Goal: Complete application form: Complete application form

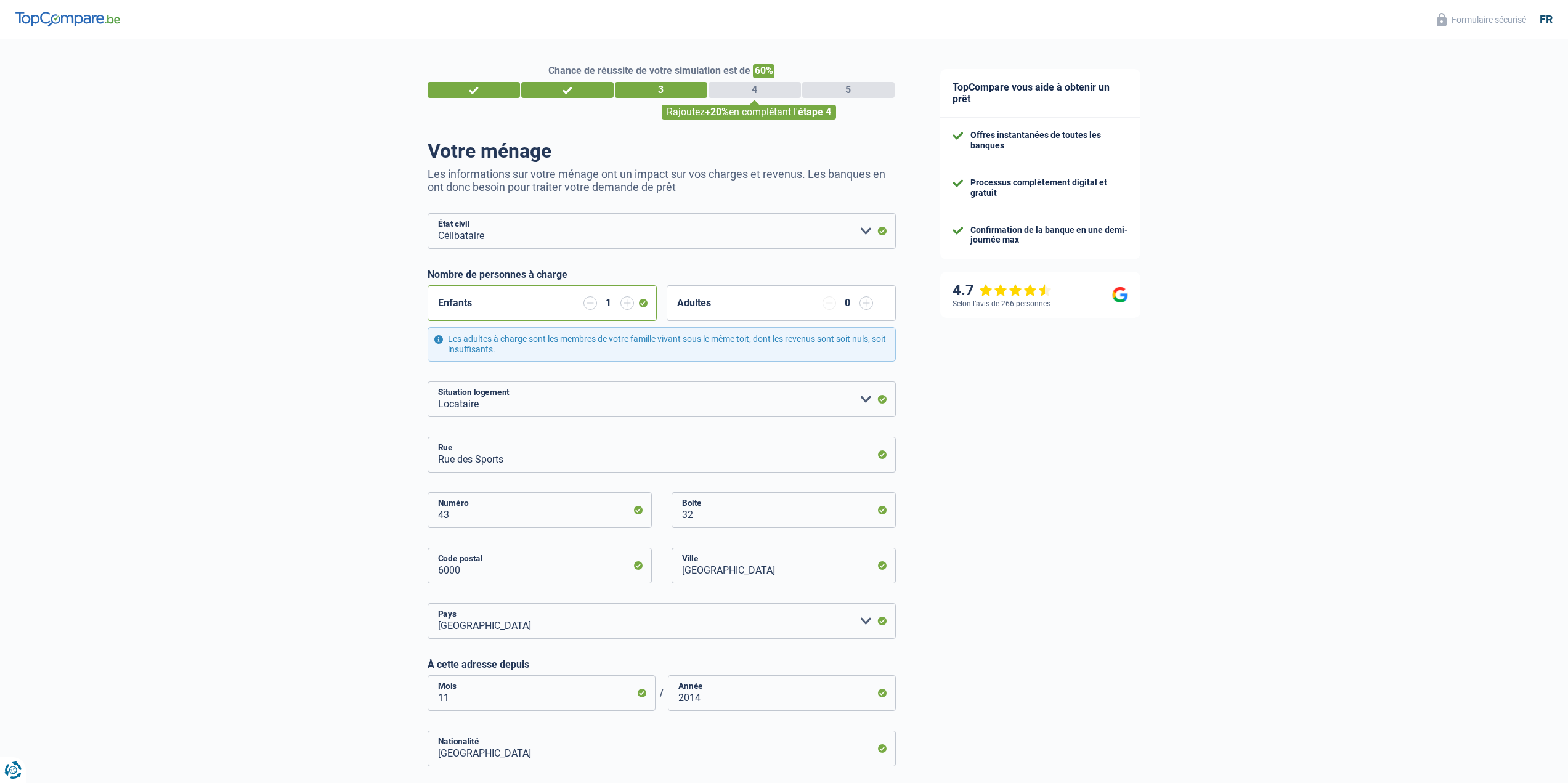
select select "single"
select select "rents"
select select "BE"
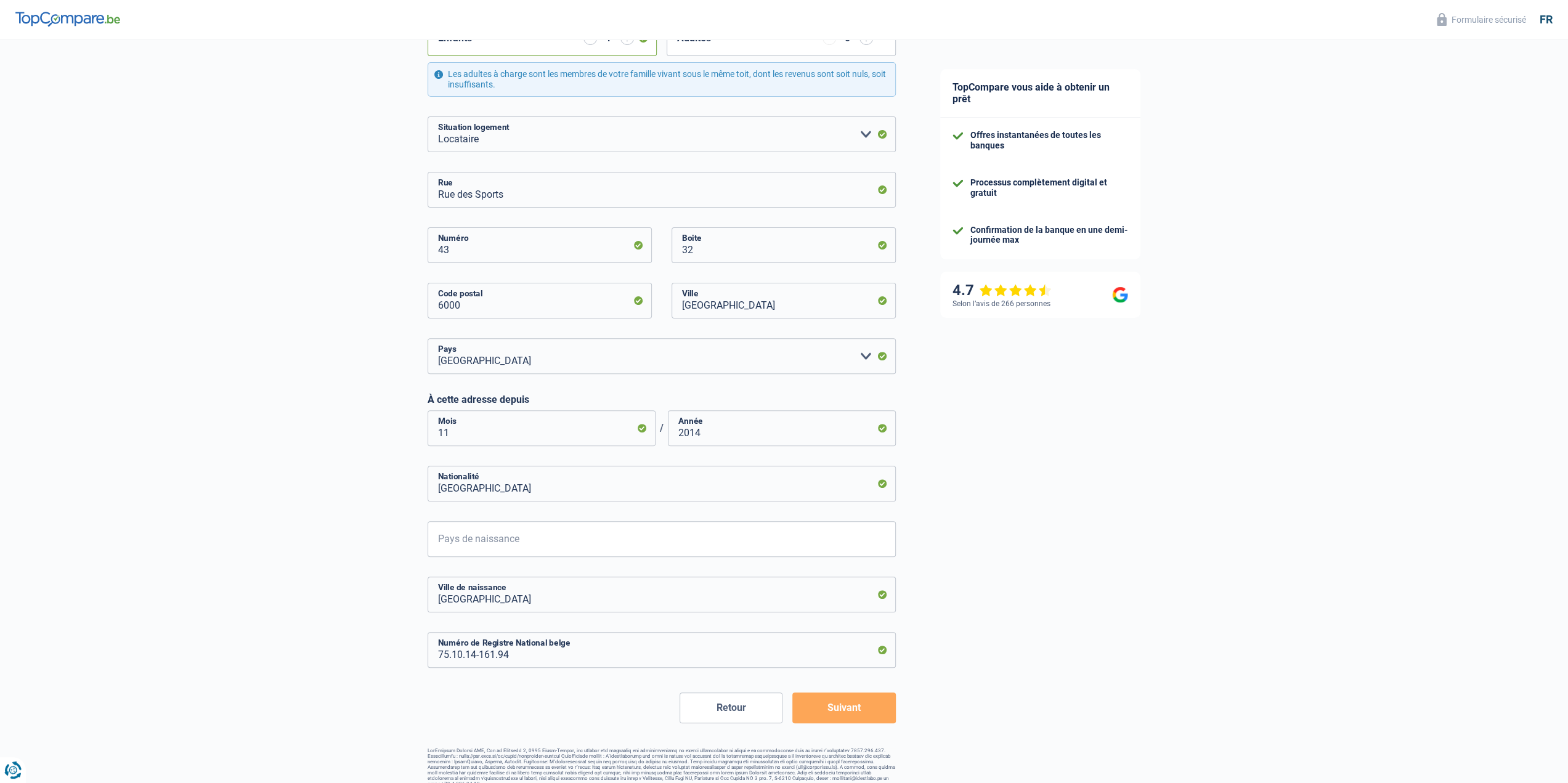
scroll to position [275, 0]
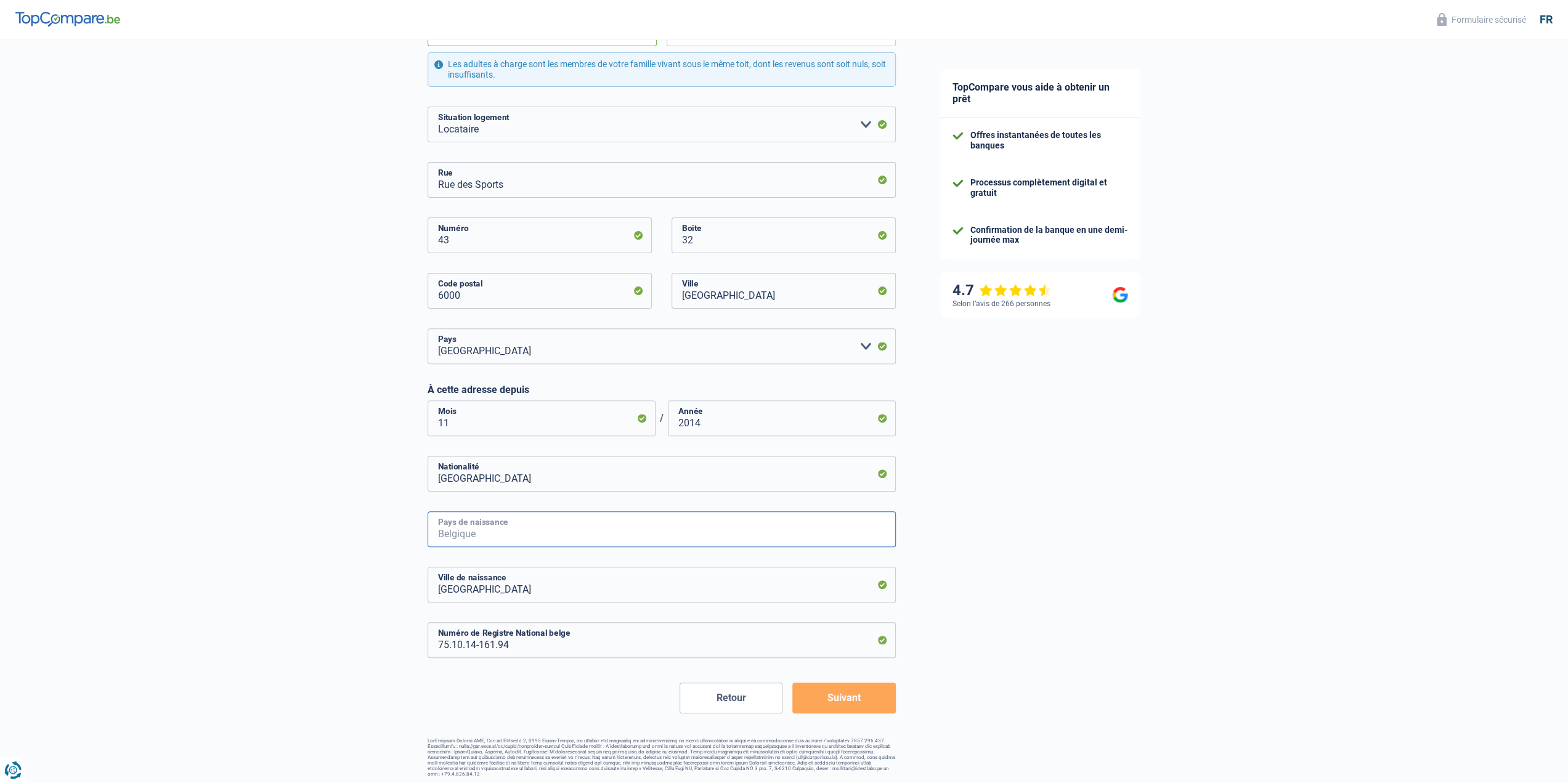
click at [641, 524] on input "Pays de naissance" at bounding box center [662, 530] width 468 height 36
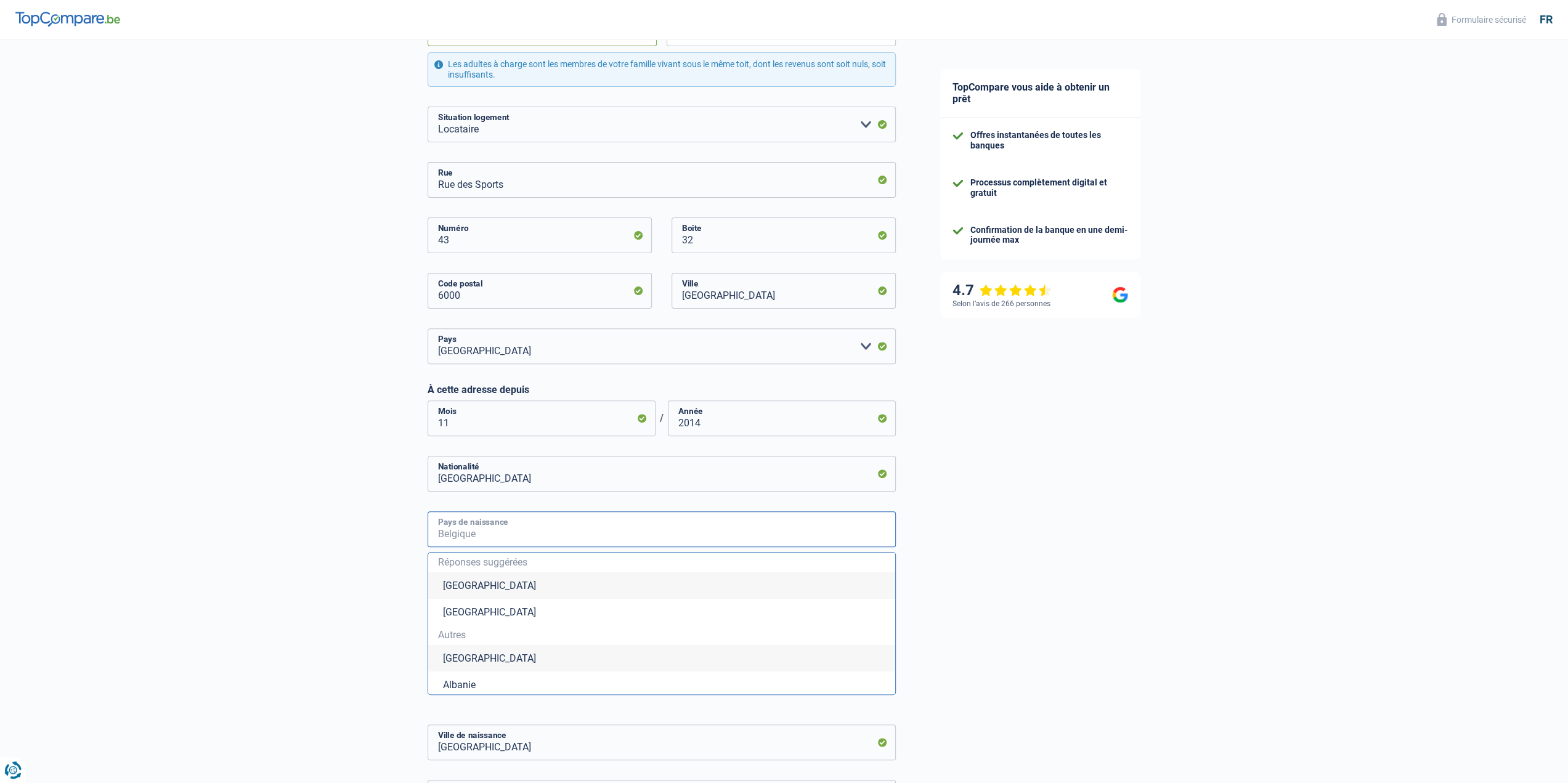
type input "[GEOGRAPHIC_DATA]"
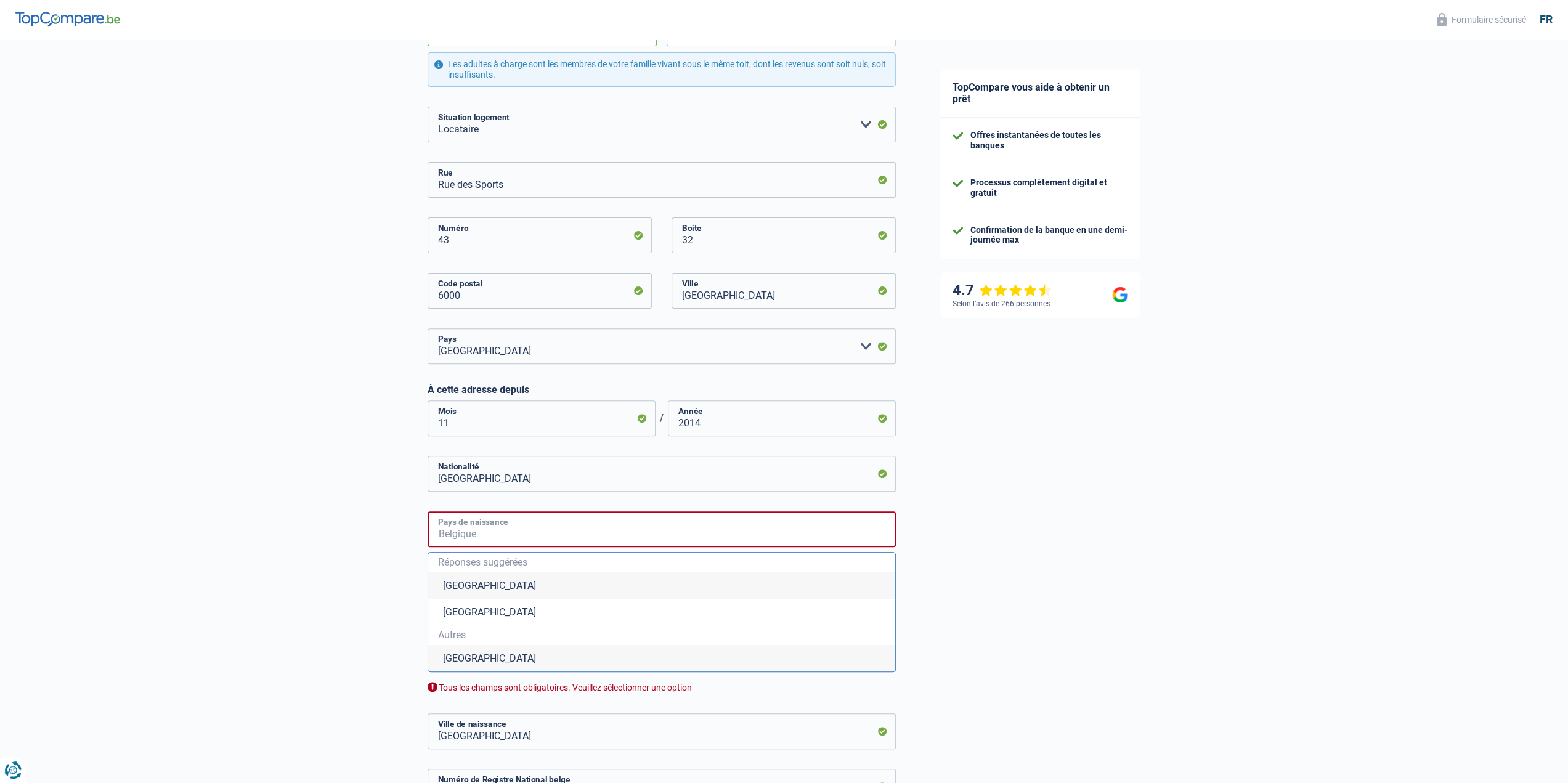
type input "[GEOGRAPHIC_DATA]"
click at [1133, 474] on div "TopCompare vous aide à obtenir un prêt Offres instantanées de toutes les banque…" at bounding box center [1243, 348] width 650 height 1169
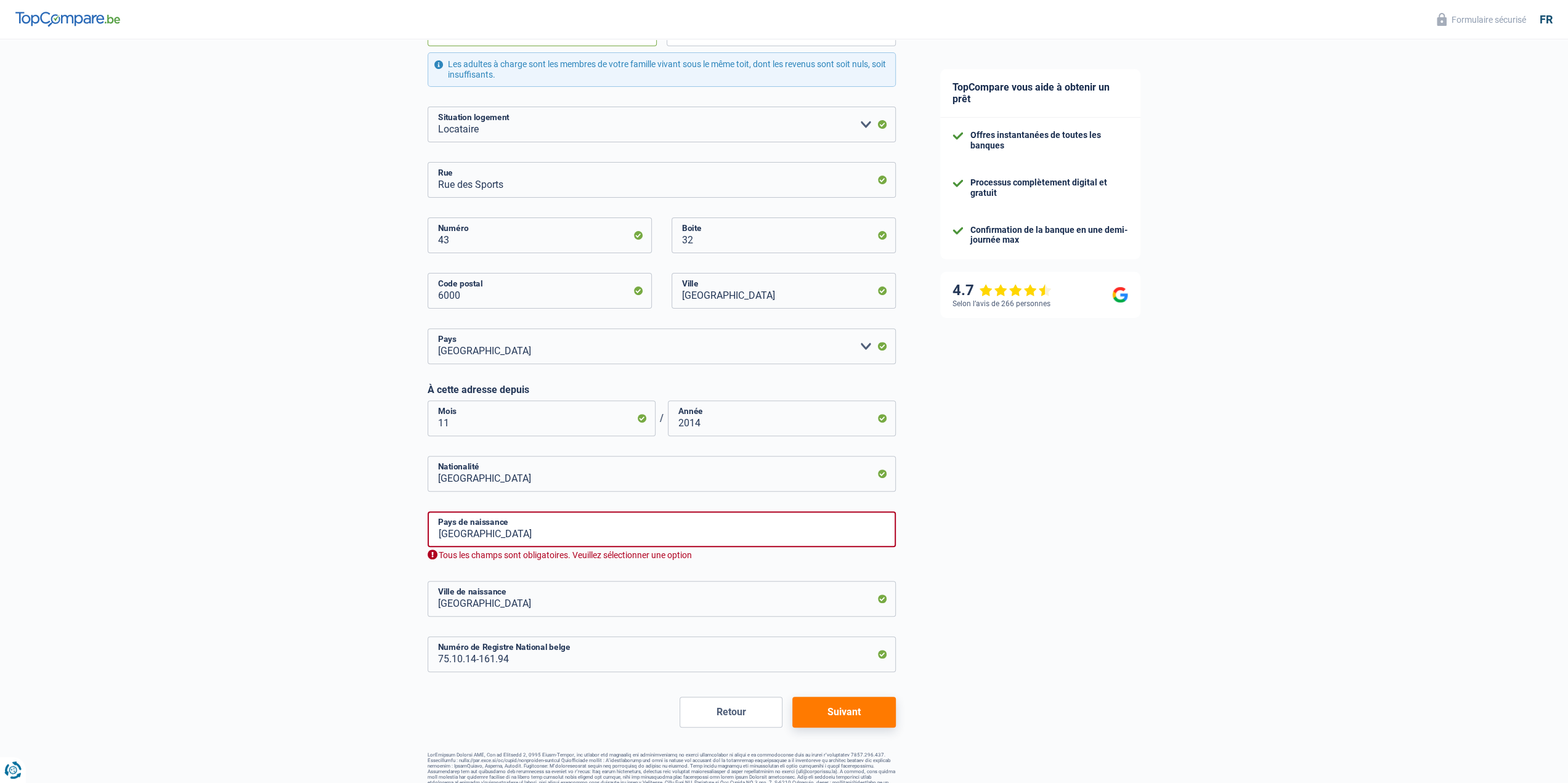
click at [848, 721] on button "Suivant" at bounding box center [843, 712] width 103 height 31
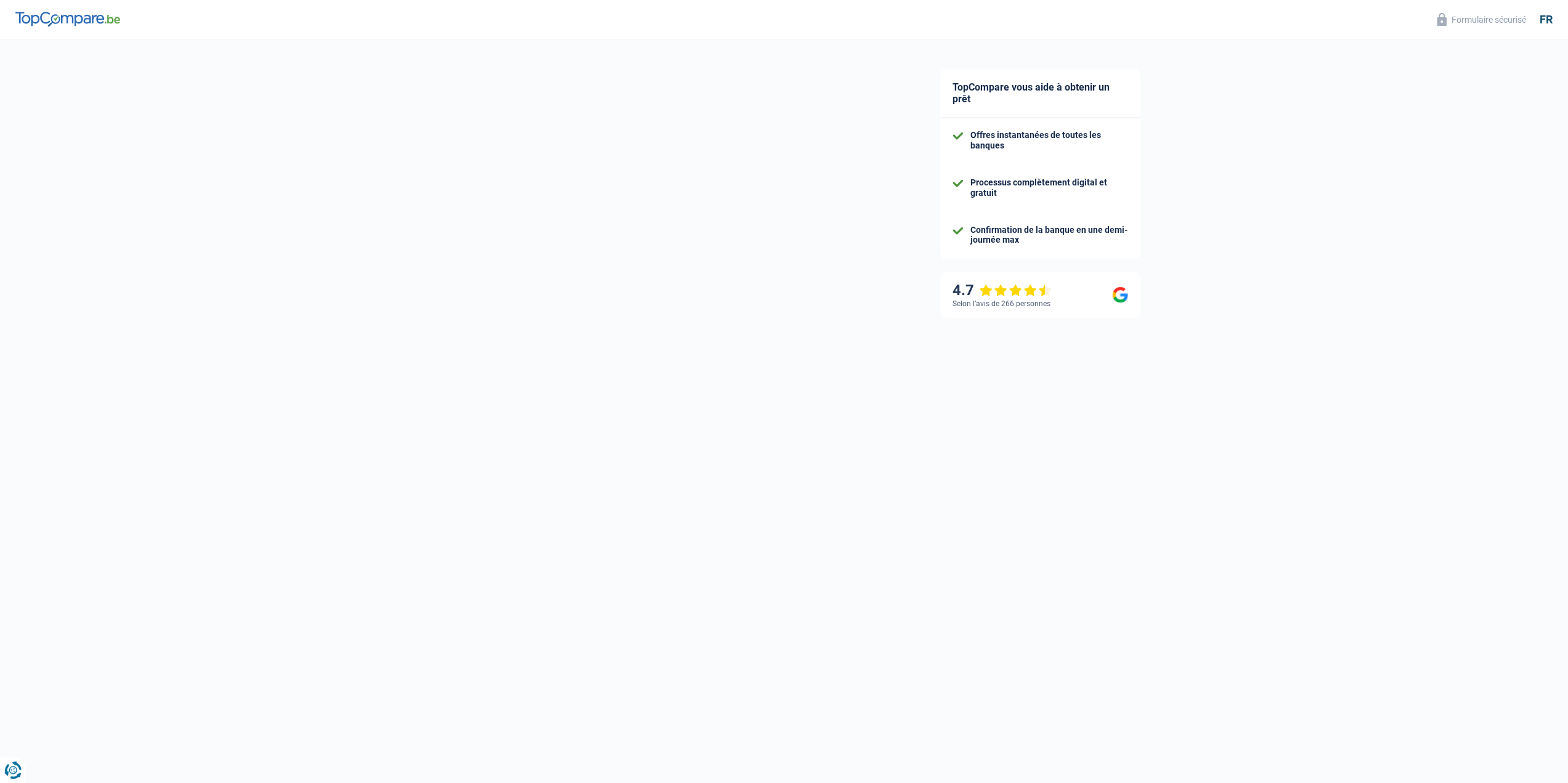
select select "mutualityIndemnity"
select select "disabilityPension"
select select "familyAllowances"
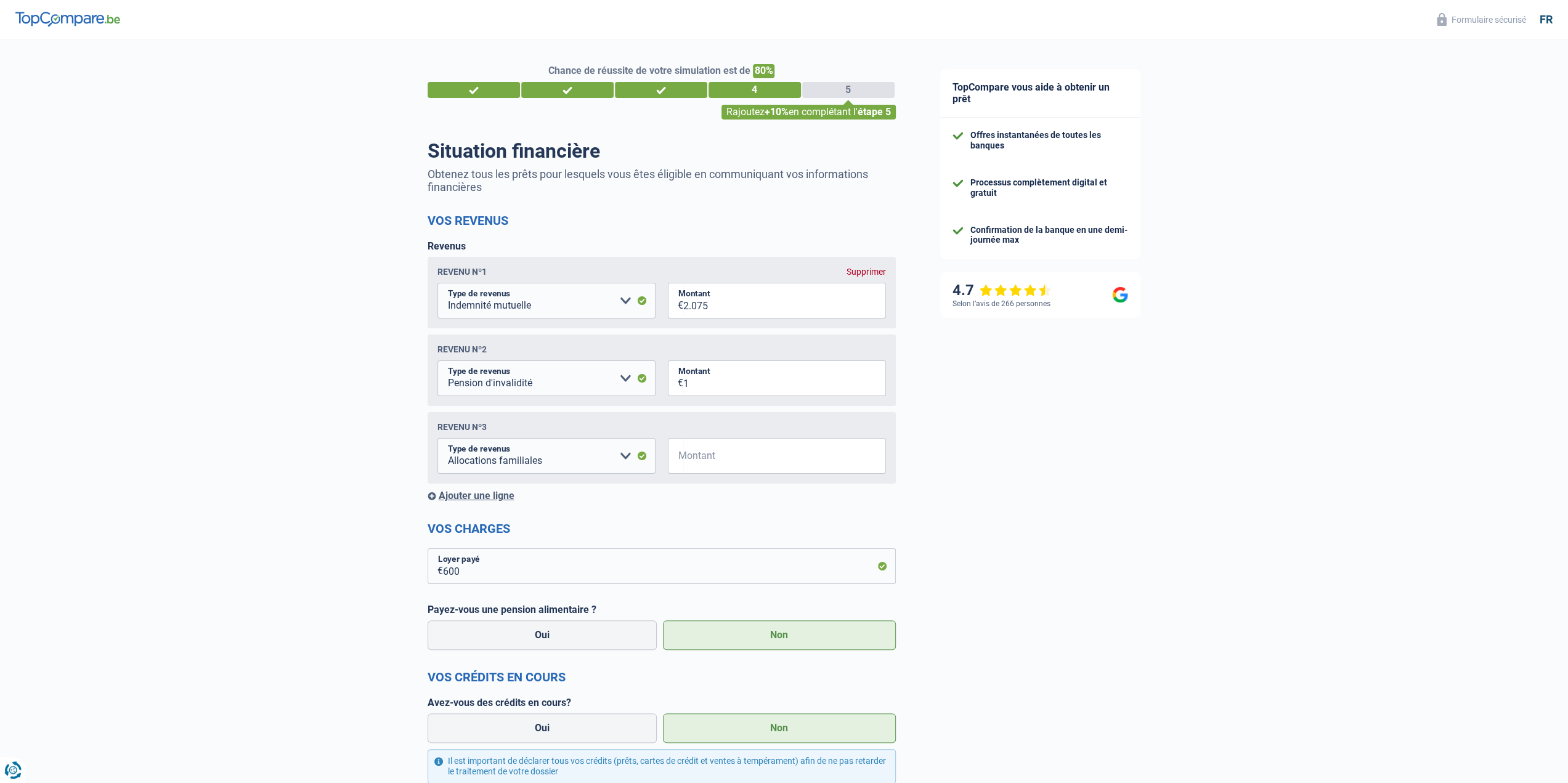
click at [860, 273] on div "Supprimer" at bounding box center [866, 271] width 39 height 10
select select "disabilityPension"
type input "1"
select select "familyAllowances"
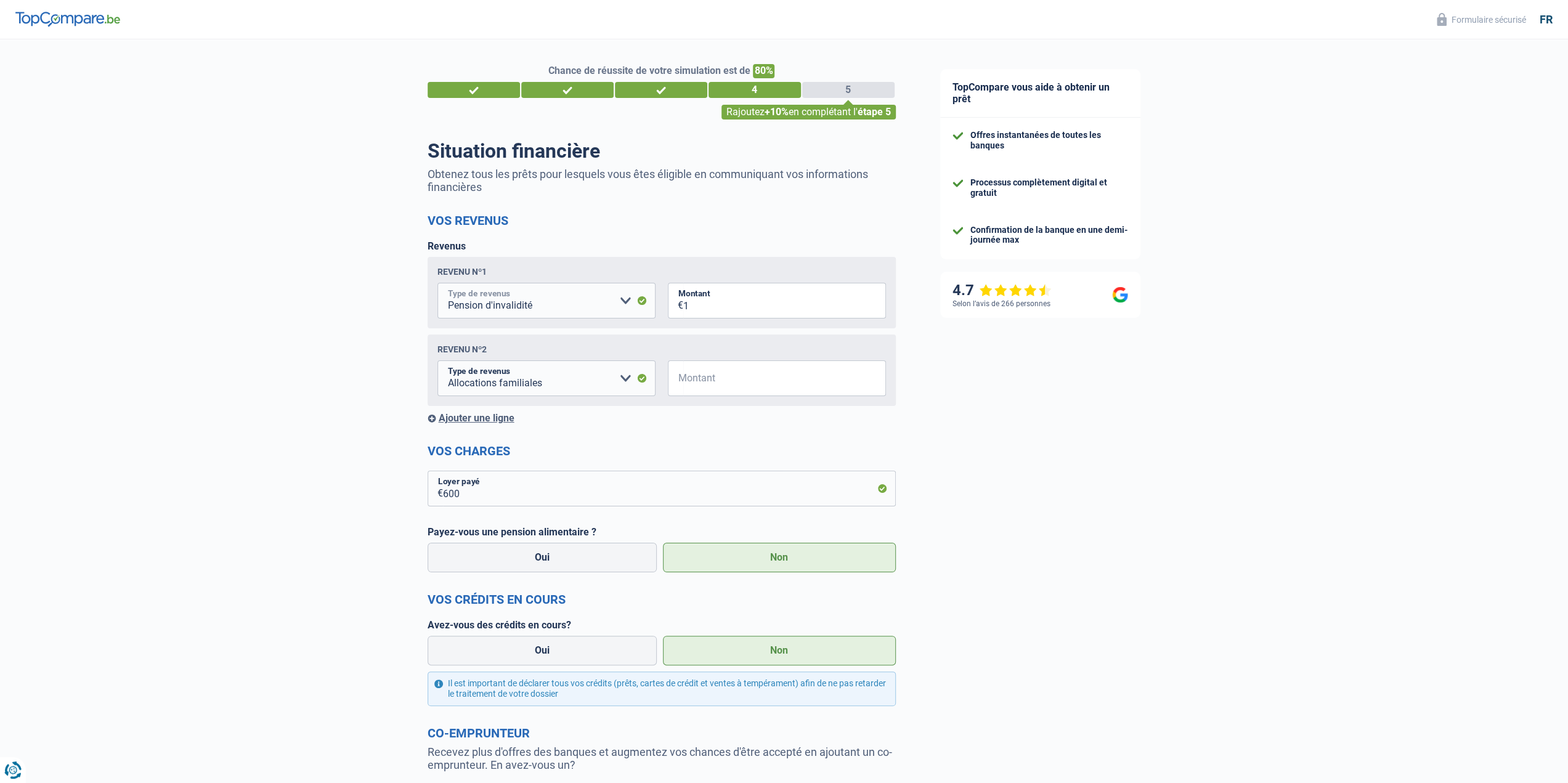
click at [624, 301] on select "Allocation d'handicap Allocations chômage Allocations familiales Chèques repas …" at bounding box center [546, 301] width 218 height 36
select select "mutualityIndemnity"
click at [437, 285] on select "Allocation d'handicap Allocations chômage Allocations familiales Chèques repas …" at bounding box center [546, 301] width 218 height 36
click at [689, 315] on input "1" at bounding box center [784, 301] width 202 height 36
drag, startPoint x: 689, startPoint y: 312, endPoint x: 677, endPoint y: 311, distance: 12.0
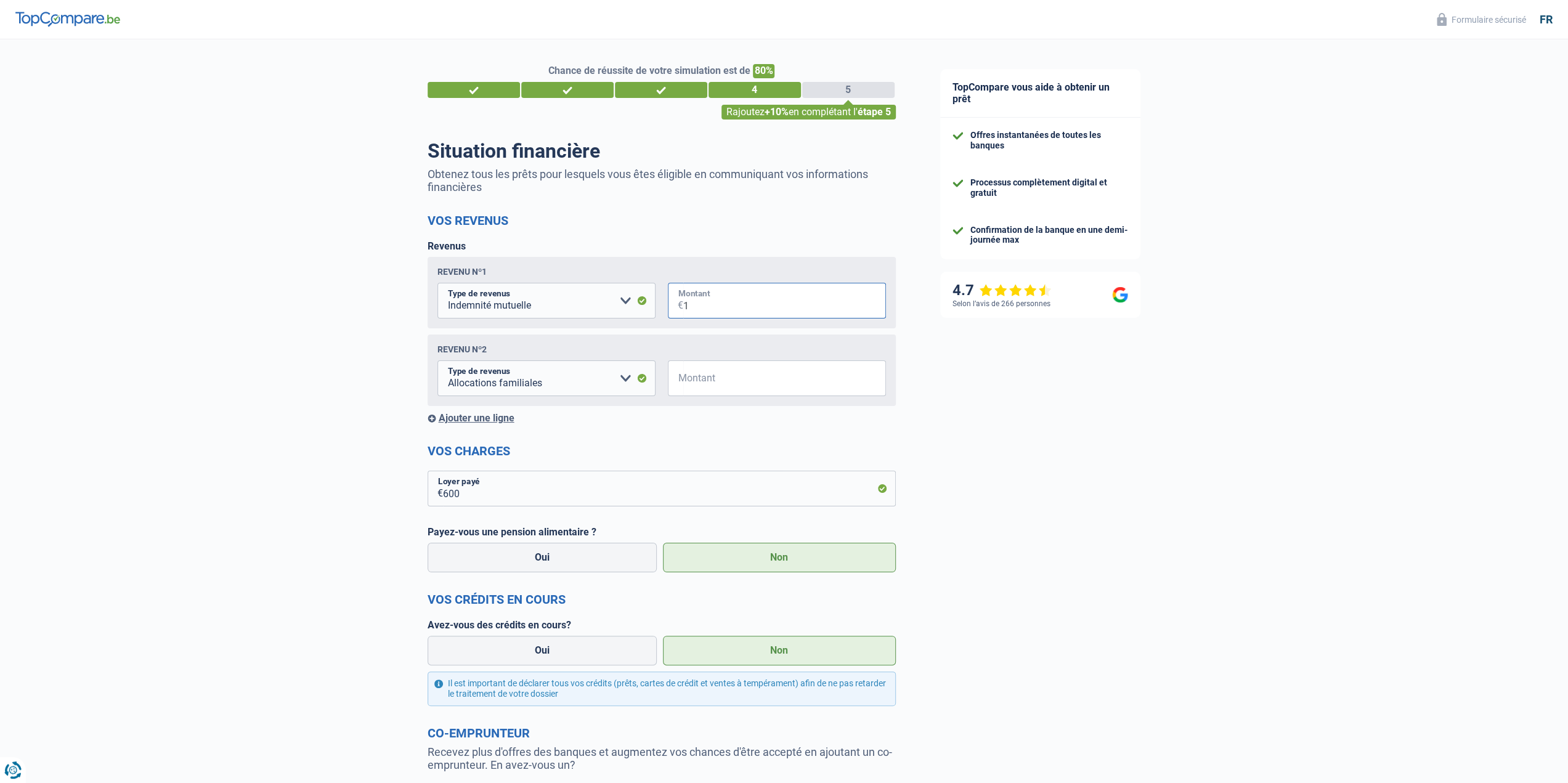
click at [677, 311] on div "1 € Montant" at bounding box center [776, 301] width 218 height 36
click at [685, 307] on input "1" at bounding box center [784, 301] width 202 height 36
drag, startPoint x: 699, startPoint y: 308, endPoint x: 659, endPoint y: 295, distance: 42.1
click at [659, 295] on fieldset "Allocation d'handicap Allocations chômage Allocations familiales Chèques repas …" at bounding box center [662, 301] width 449 height 36
type input "2.075"
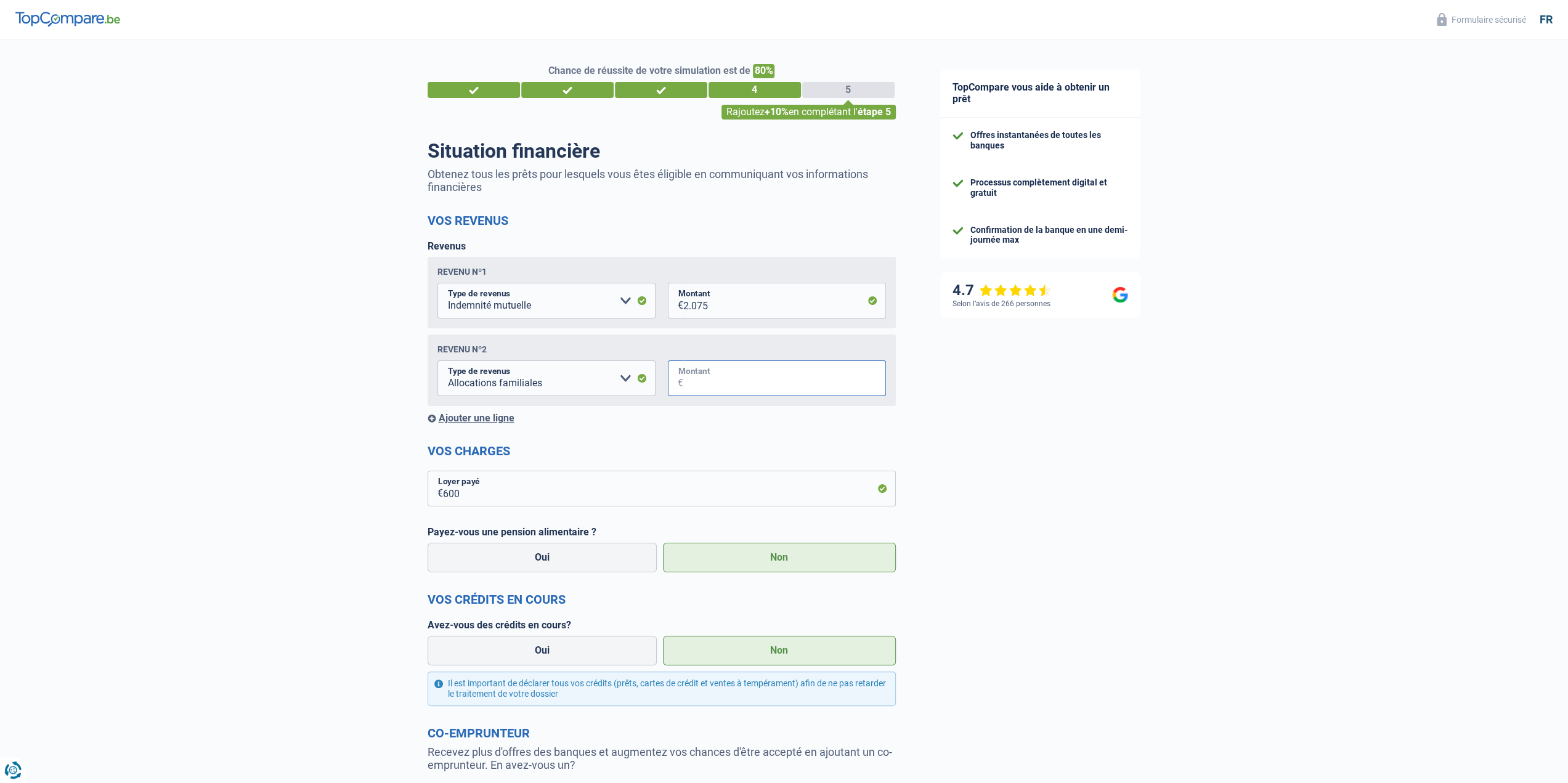
click at [744, 383] on input "Montant" at bounding box center [784, 378] width 202 height 36
type input "1"
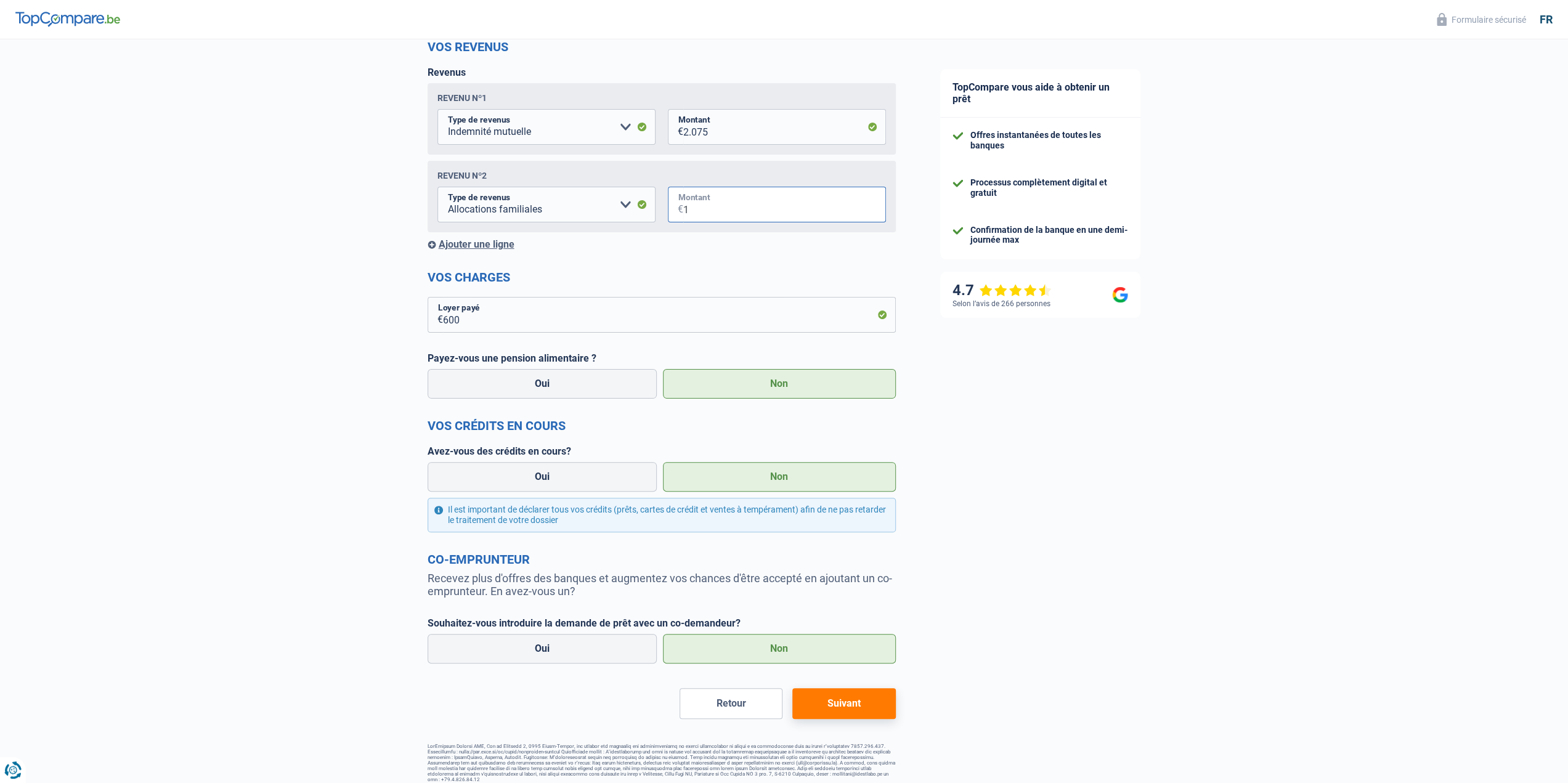
scroll to position [182, 0]
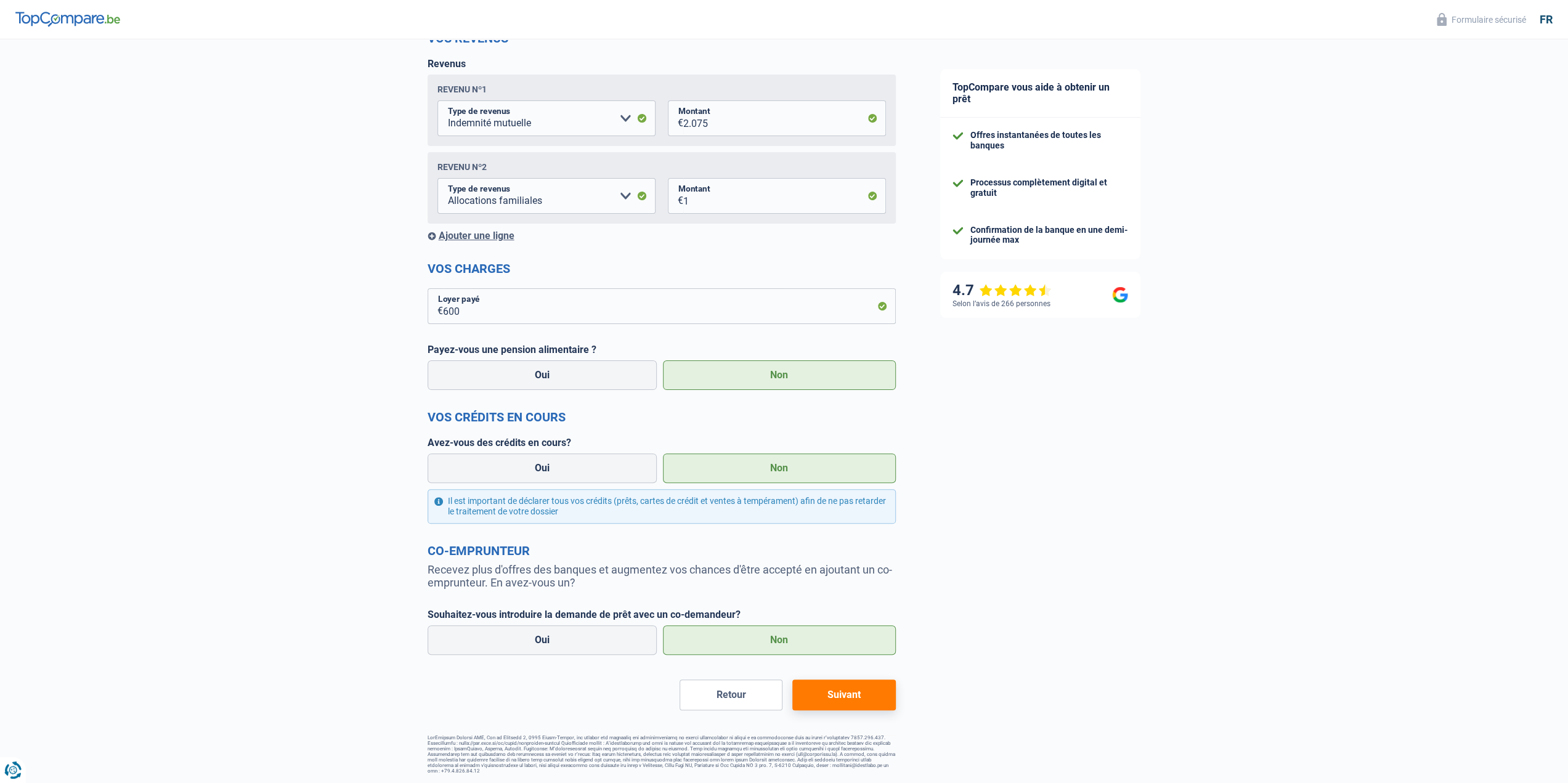
click at [867, 701] on button "Suivant" at bounding box center [843, 695] width 103 height 31
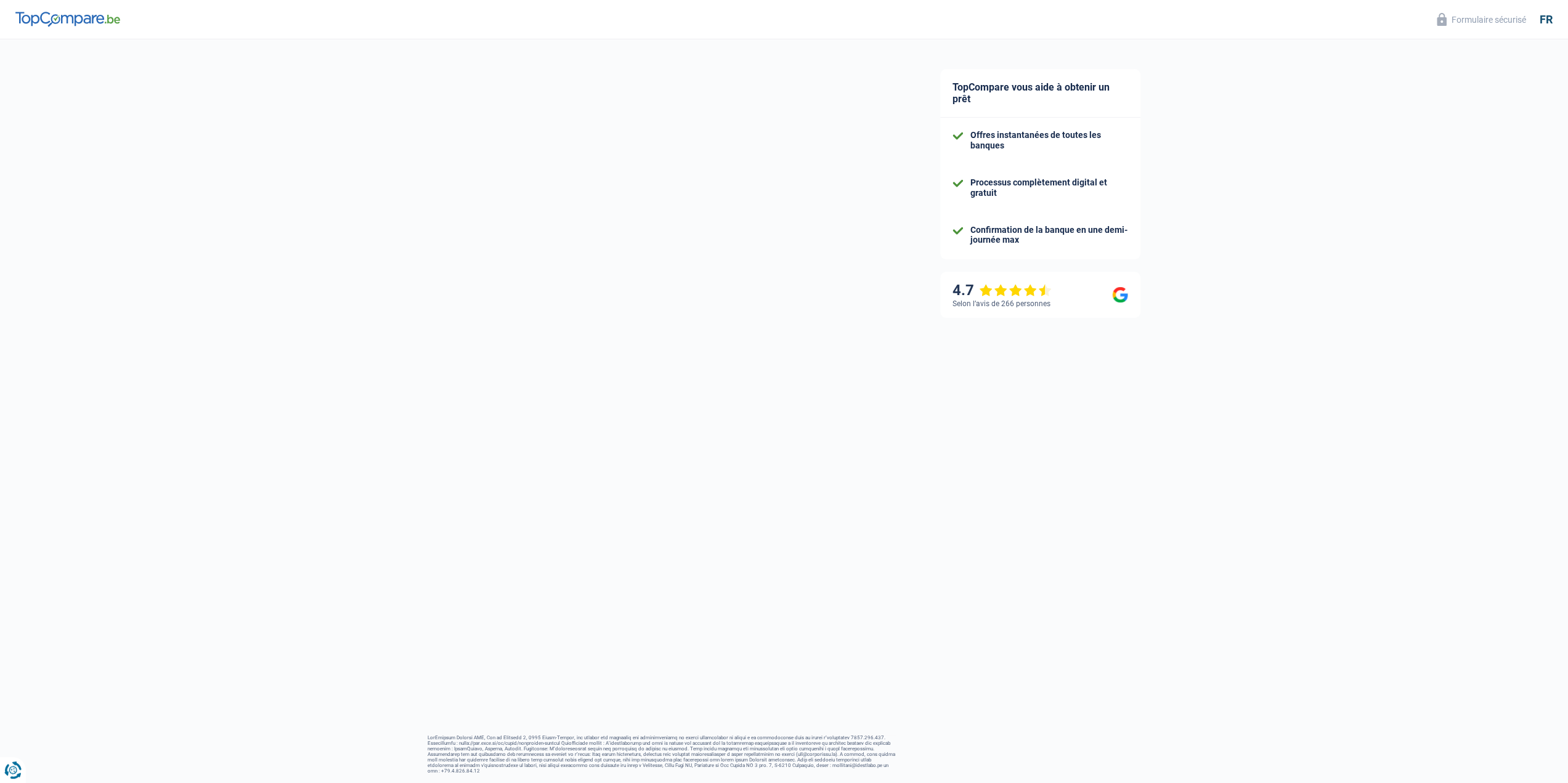
select select "other"
select select "48"
select select "12-14"
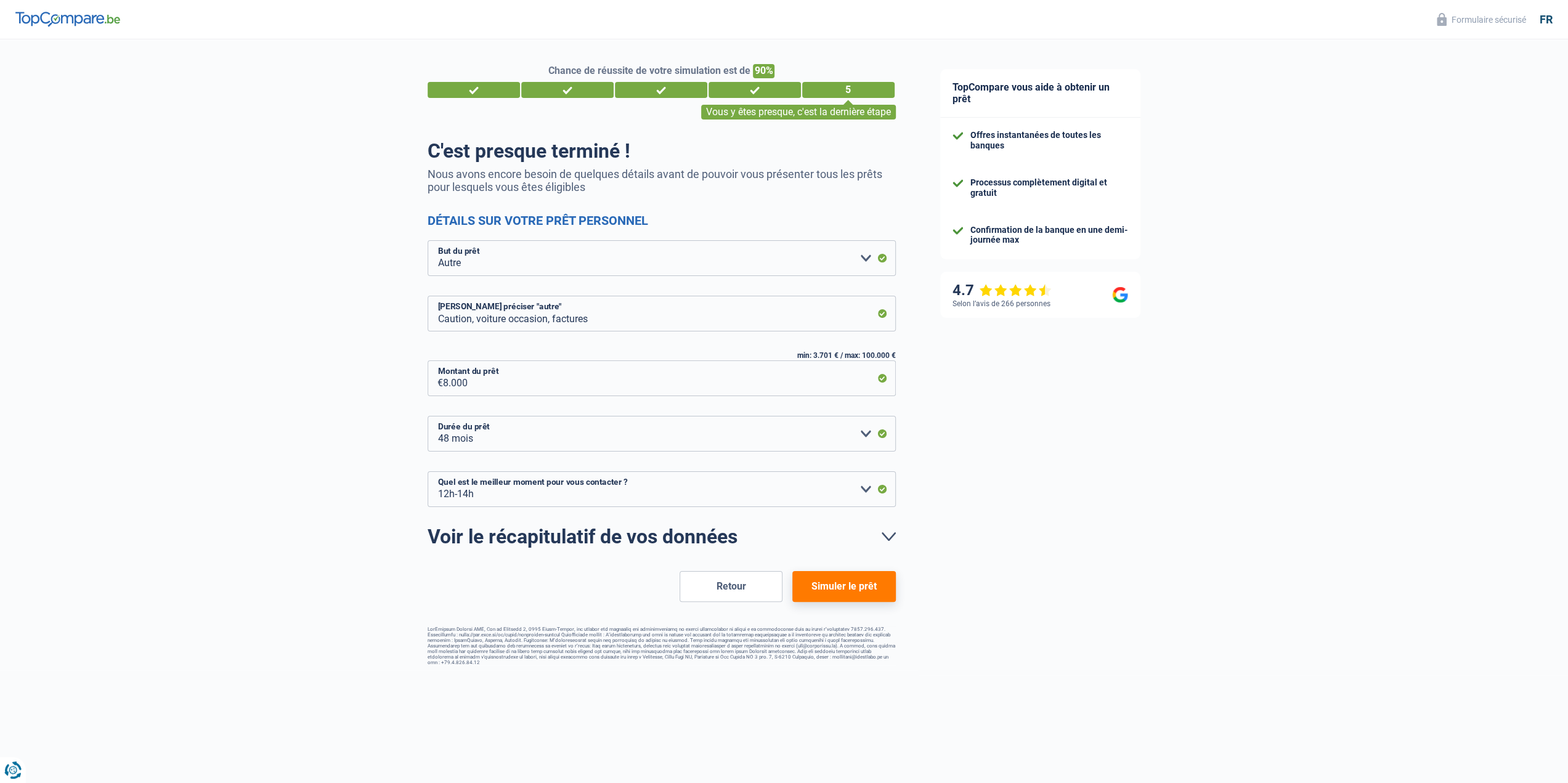
click at [851, 589] on button "Simuler le prêt" at bounding box center [843, 587] width 103 height 31
